Goal: Complete application form: Complete application form

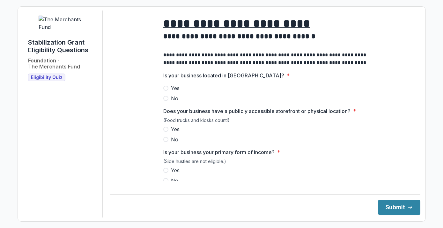
click at [175, 92] on span "Yes" at bounding box center [175, 88] width 9 height 8
click at [173, 126] on div "(Food trucks and kiosks count!)" at bounding box center [265, 122] width 204 height 8
click at [173, 133] on span "Yes" at bounding box center [175, 130] width 9 height 8
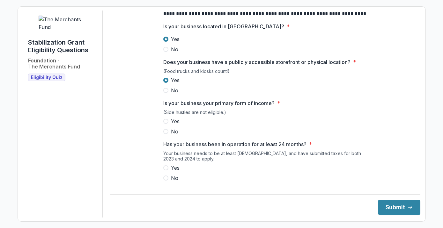
scroll to position [82, 0]
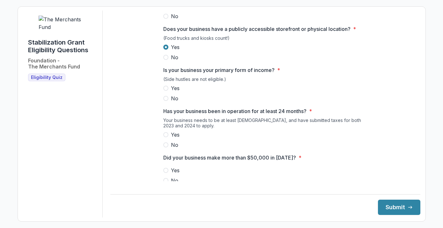
click at [173, 92] on span "Yes" at bounding box center [175, 88] width 9 height 8
click at [172, 139] on span "Yes" at bounding box center [175, 135] width 9 height 8
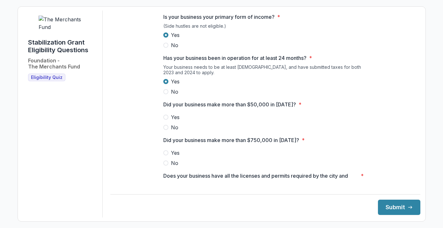
scroll to position [182, 0]
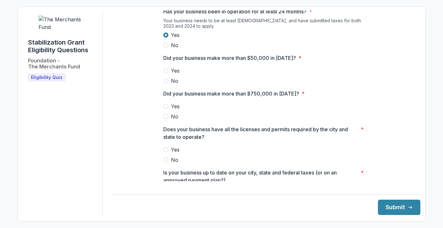
click at [174, 74] on span "Yes" at bounding box center [175, 71] width 9 height 8
click at [171, 110] on span "Yes" at bounding box center [175, 107] width 9 height 8
click at [172, 153] on span "Yes" at bounding box center [175, 150] width 9 height 8
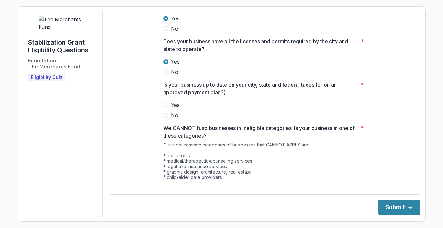
scroll to position [289, 0]
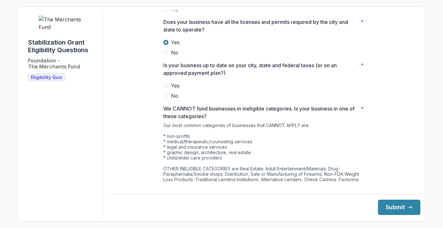
click at [171, 88] on span "Yes" at bounding box center [175, 86] width 9 height 8
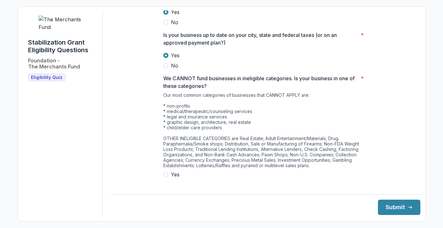
scroll to position [337, 0]
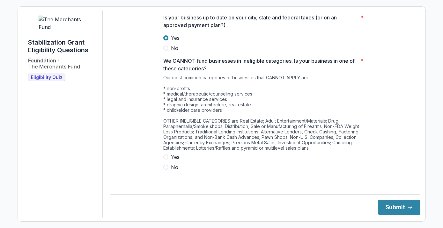
click at [175, 161] on span "Yes" at bounding box center [175, 157] width 9 height 8
click at [407, 206] on icon "submit" at bounding box center [409, 207] width 5 height 5
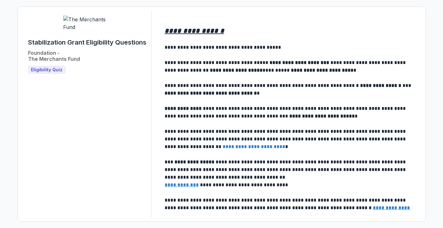
click at [278, 29] on h2 "**********" at bounding box center [289, 26] width 250 height 20
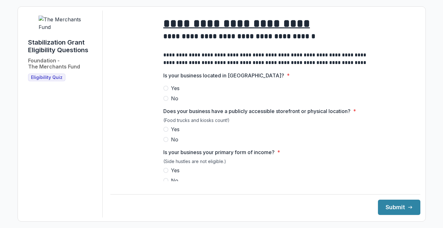
click at [168, 92] on label "Yes" at bounding box center [265, 88] width 204 height 8
click at [171, 133] on span "Yes" at bounding box center [175, 130] width 9 height 8
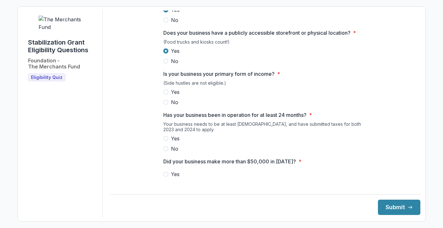
scroll to position [81, 0]
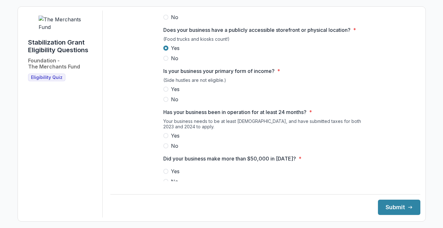
click at [172, 93] on span "Yes" at bounding box center [175, 89] width 9 height 8
click at [172, 140] on span "Yes" at bounding box center [175, 136] width 9 height 8
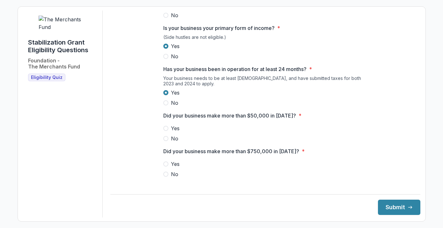
scroll to position [162, 0]
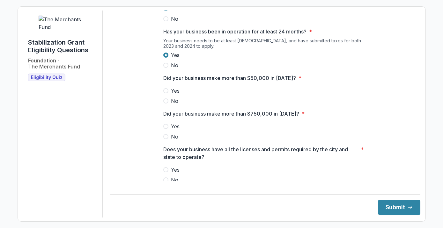
click at [173, 95] on span "Yes" at bounding box center [175, 91] width 9 height 8
click at [173, 141] on span "No" at bounding box center [174, 137] width 7 height 8
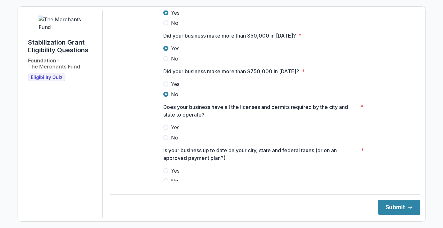
scroll to position [212, 0]
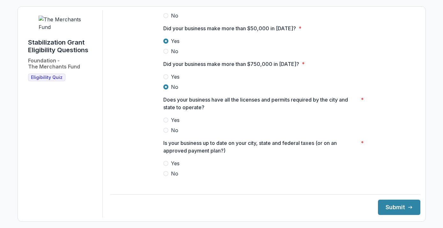
click at [173, 123] on span "Yes" at bounding box center [175, 120] width 9 height 8
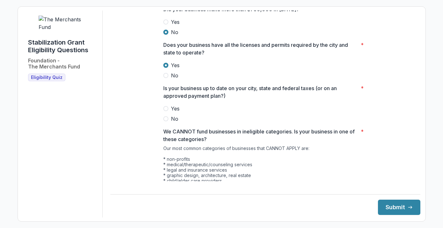
scroll to position [275, 0]
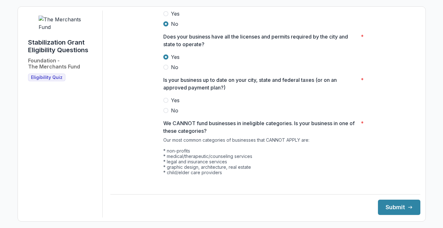
click at [174, 104] on span "Yes" at bounding box center [175, 101] width 9 height 8
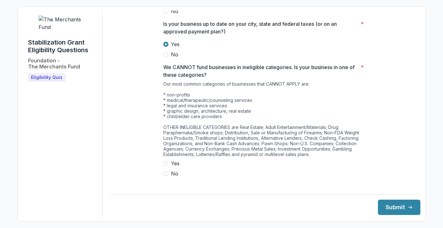
scroll to position [337, 0]
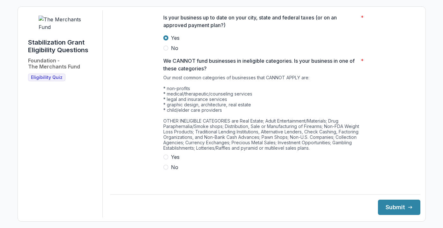
click at [175, 161] on span "Yes" at bounding box center [175, 157] width 9 height 8
click at [394, 208] on button "Submit" at bounding box center [399, 207] width 42 height 15
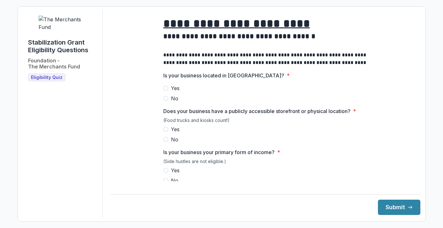
click at [171, 92] on span "Yes" at bounding box center [175, 88] width 9 height 8
click at [174, 133] on span "Yes" at bounding box center [175, 130] width 9 height 8
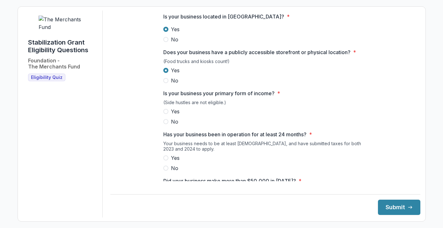
scroll to position [69, 0]
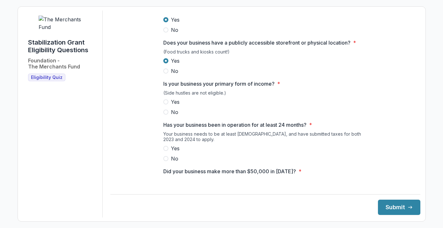
click at [173, 104] on span "Yes" at bounding box center [175, 102] width 9 height 8
click at [176, 152] on span "Yes" at bounding box center [175, 149] width 9 height 8
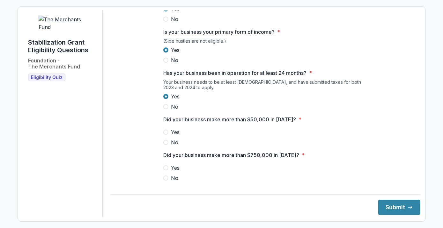
scroll to position [122, 0]
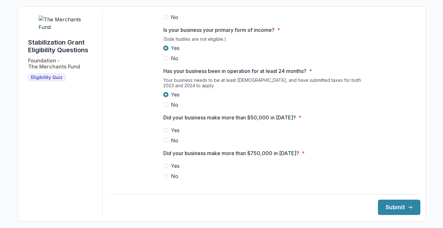
drag, startPoint x: 171, startPoint y: 145, endPoint x: 172, endPoint y: 136, distance: 8.9
click at [172, 136] on div "Yes No" at bounding box center [265, 136] width 204 height 18
click at [172, 134] on span "Yes" at bounding box center [175, 131] width 9 height 8
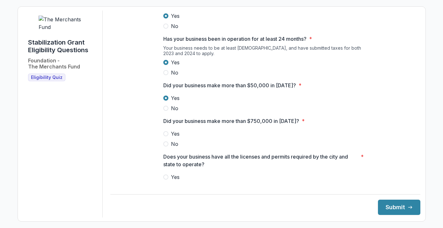
scroll to position [157, 0]
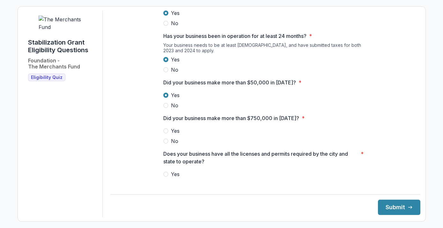
click at [172, 142] on div "Yes No" at bounding box center [265, 136] width 204 height 18
click at [173, 145] on span "No" at bounding box center [174, 141] width 7 height 8
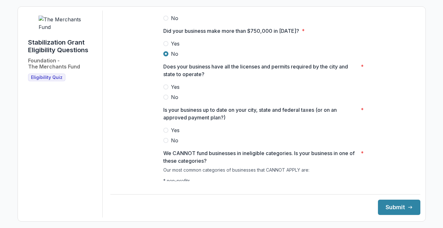
scroll to position [249, 0]
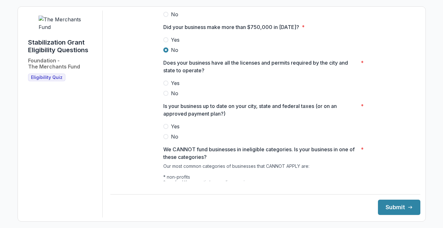
click at [175, 87] on span "Yes" at bounding box center [175, 83] width 9 height 8
click at [172, 129] on span "Yes" at bounding box center [175, 127] width 9 height 8
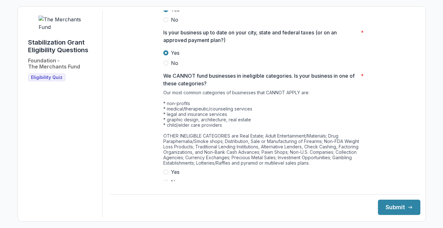
scroll to position [337, 0]
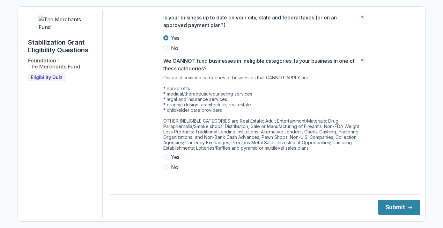
click at [171, 171] on span "No" at bounding box center [174, 167] width 7 height 8
click at [394, 208] on button "Submit" at bounding box center [399, 207] width 42 height 15
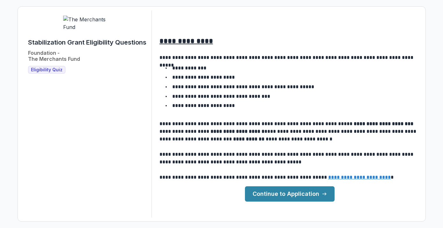
click at [301, 193] on link "Continue to Application" at bounding box center [290, 193] width 90 height 15
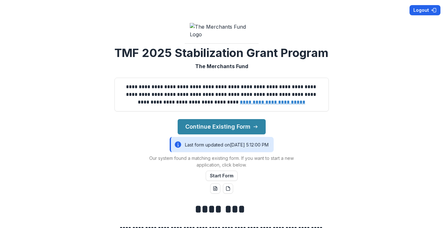
click at [420, 9] on button "Logout" at bounding box center [424, 10] width 31 height 10
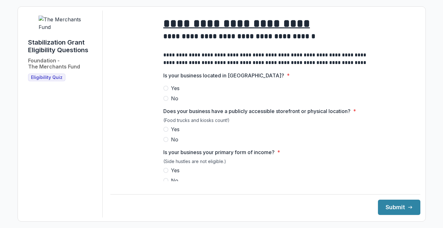
click at [171, 92] on span "Yes" at bounding box center [175, 88] width 9 height 8
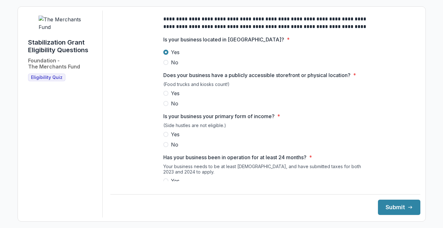
scroll to position [37, 0]
